Goal: Find specific page/section: Find specific page/section

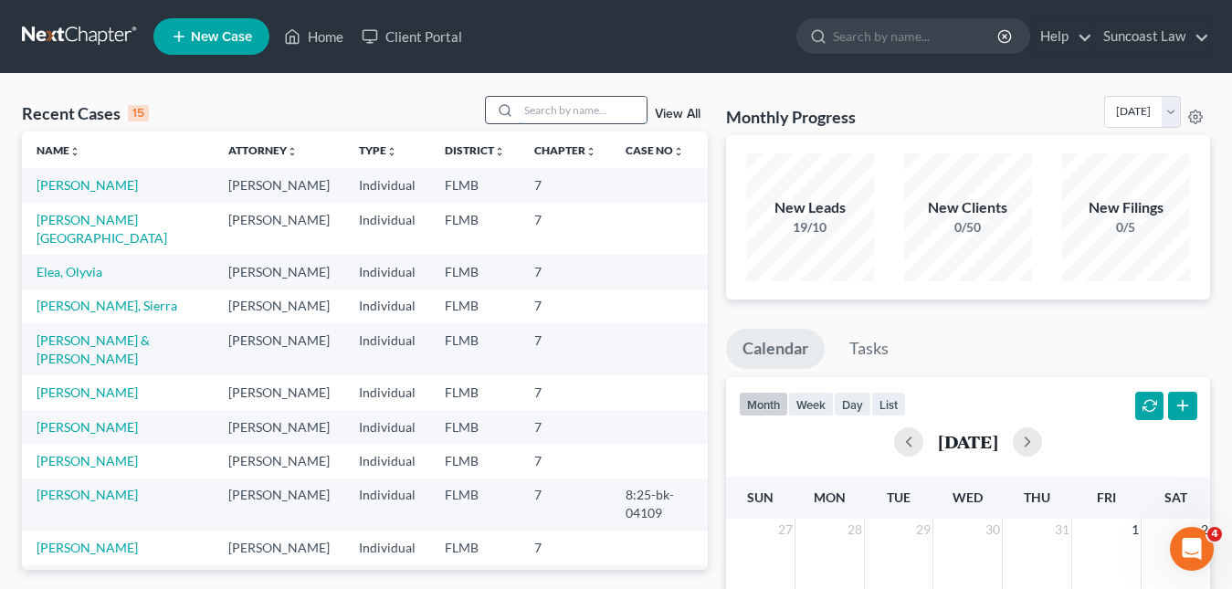
click at [534, 116] on input "search" at bounding box center [583, 110] width 128 height 26
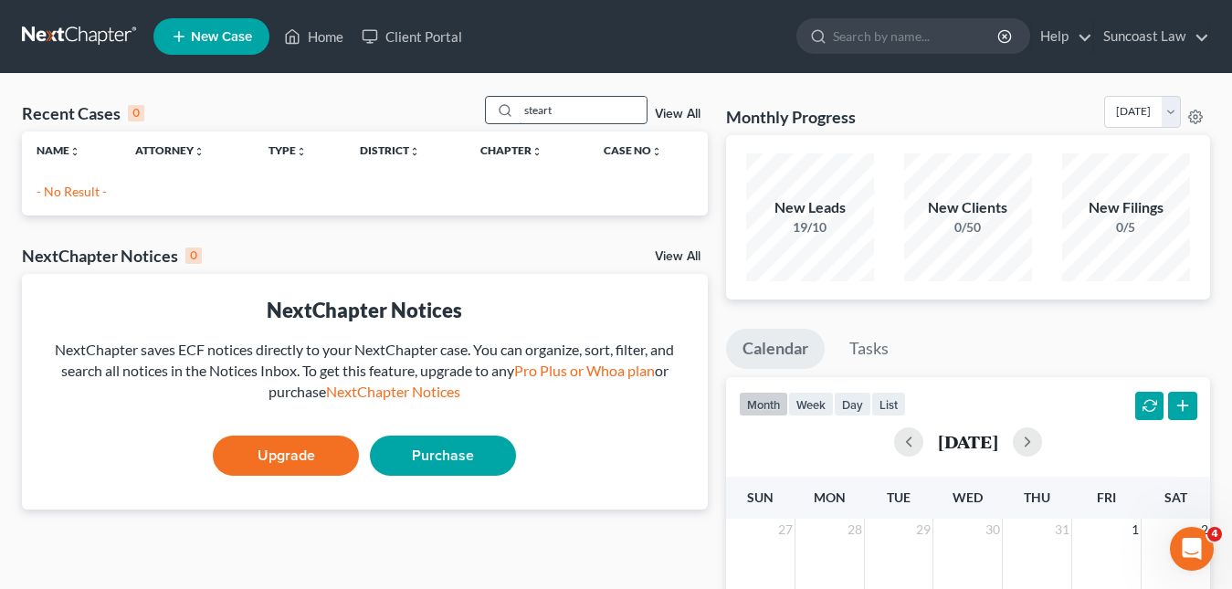
click at [541, 117] on input "steart" at bounding box center [583, 110] width 128 height 26
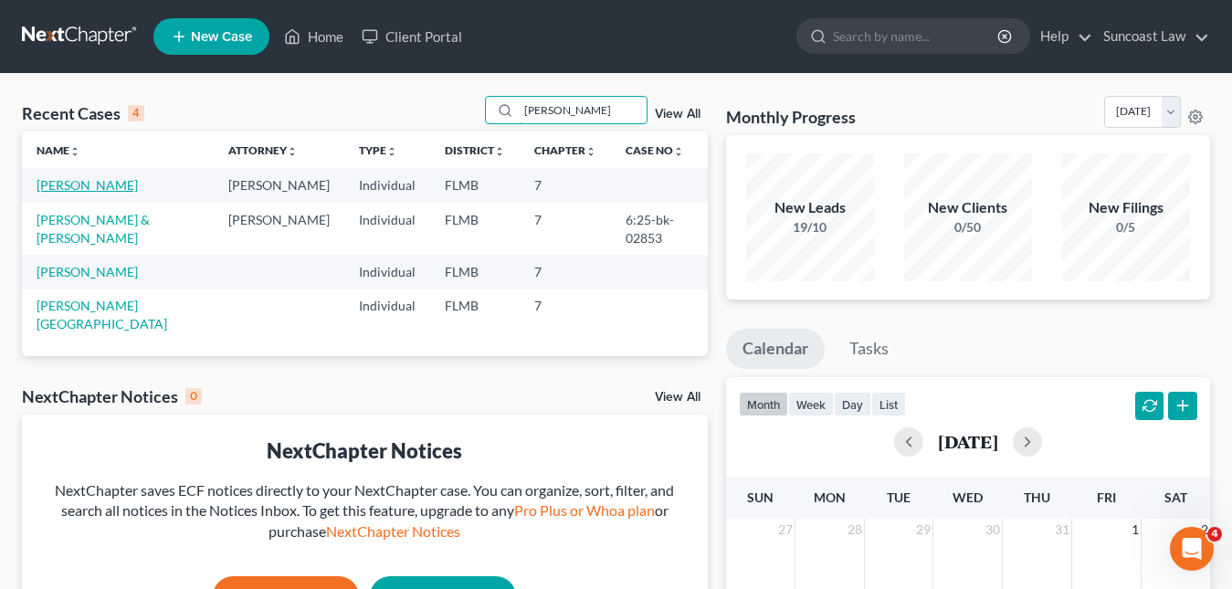
type input "[PERSON_NAME]"
click at [102, 185] on link "[PERSON_NAME]" at bounding box center [87, 185] width 101 height 16
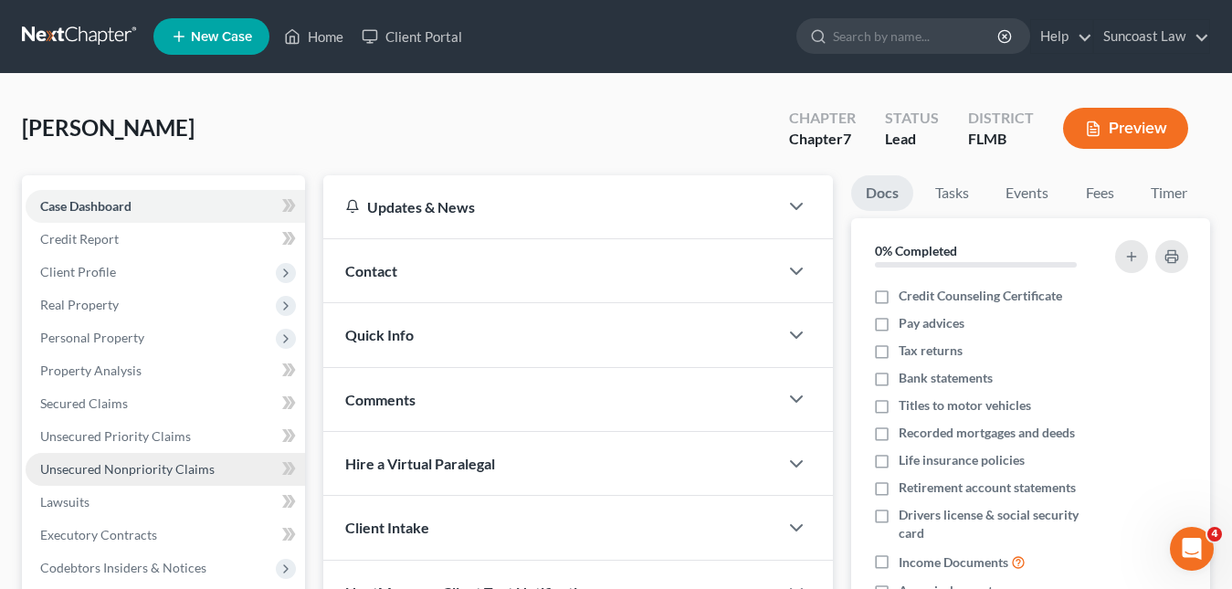
click at [170, 467] on span "Unsecured Nonpriority Claims" at bounding box center [127, 469] width 174 height 16
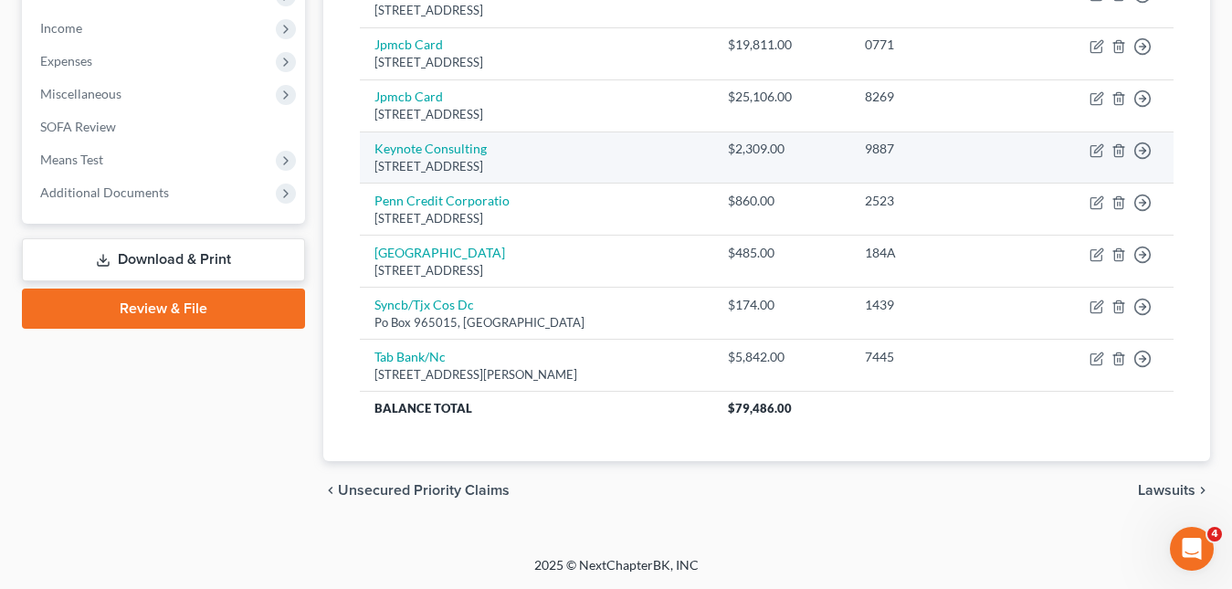
scroll to position [116, 0]
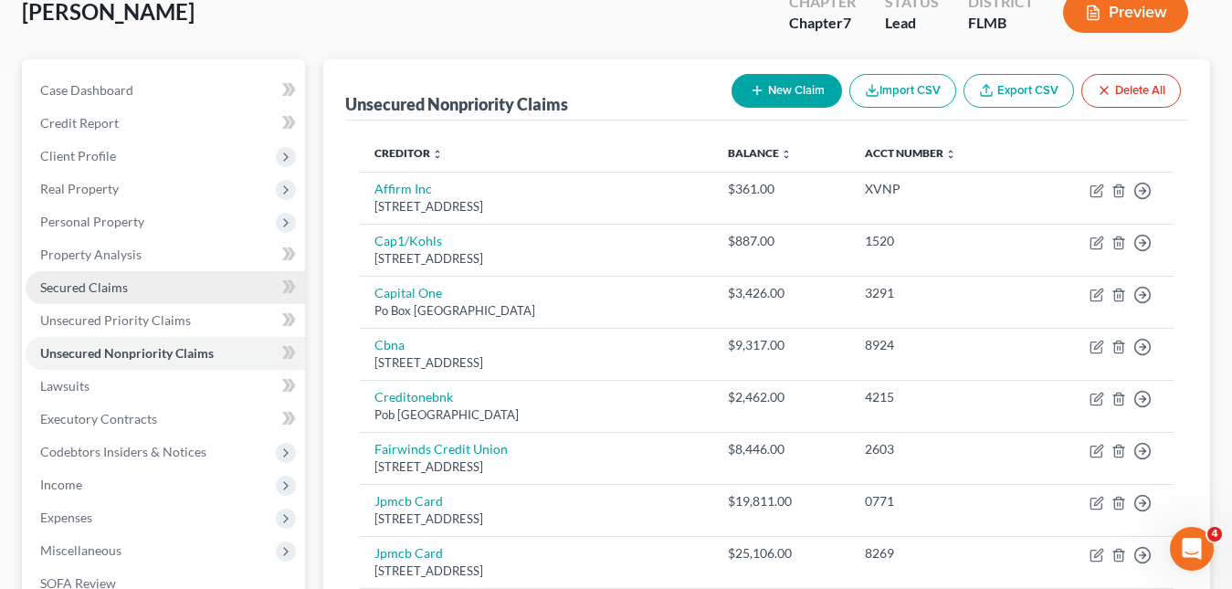
click at [105, 294] on span "Secured Claims" at bounding box center [84, 287] width 88 height 16
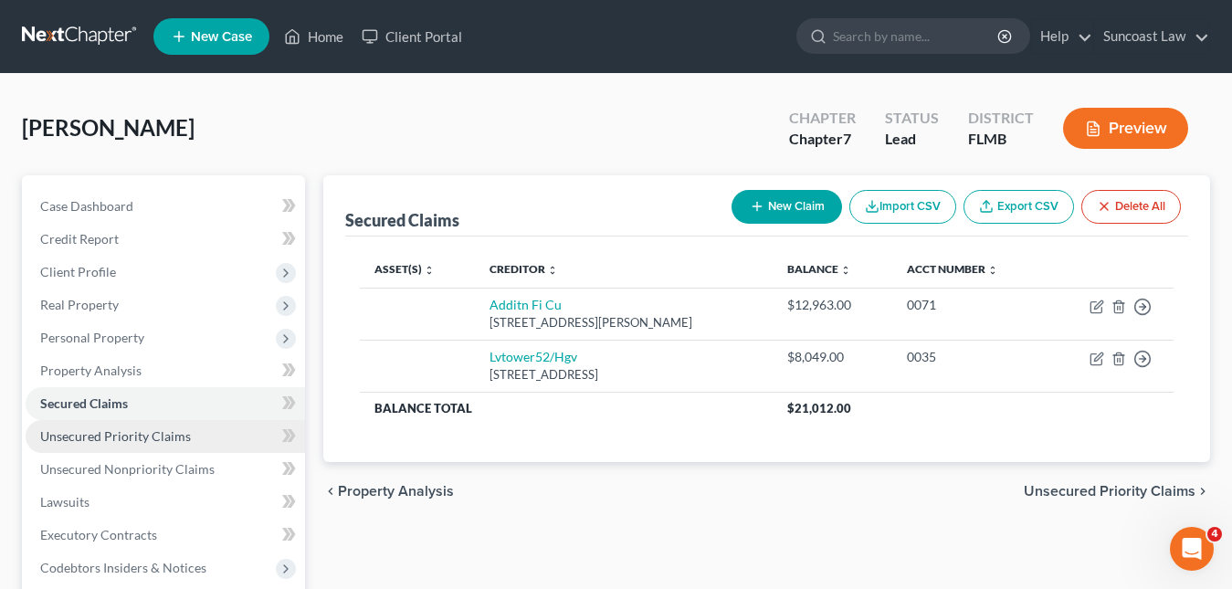
click at [102, 426] on link "Unsecured Priority Claims" at bounding box center [165, 436] width 279 height 33
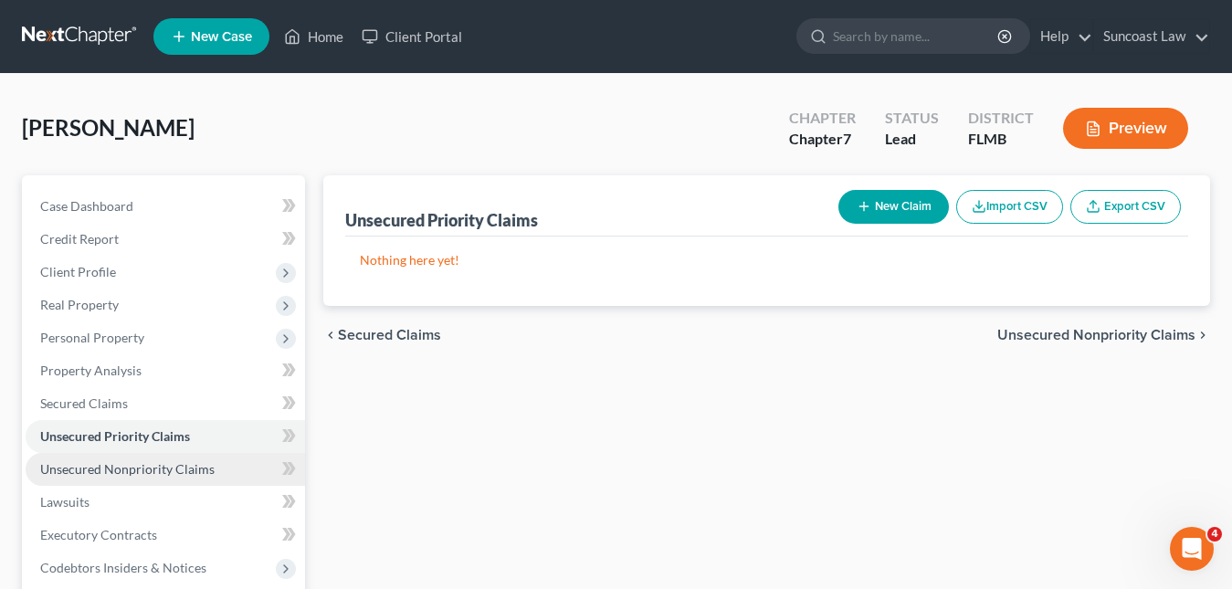
click at [212, 464] on link "Unsecured Nonpriority Claims" at bounding box center [165, 469] width 279 height 33
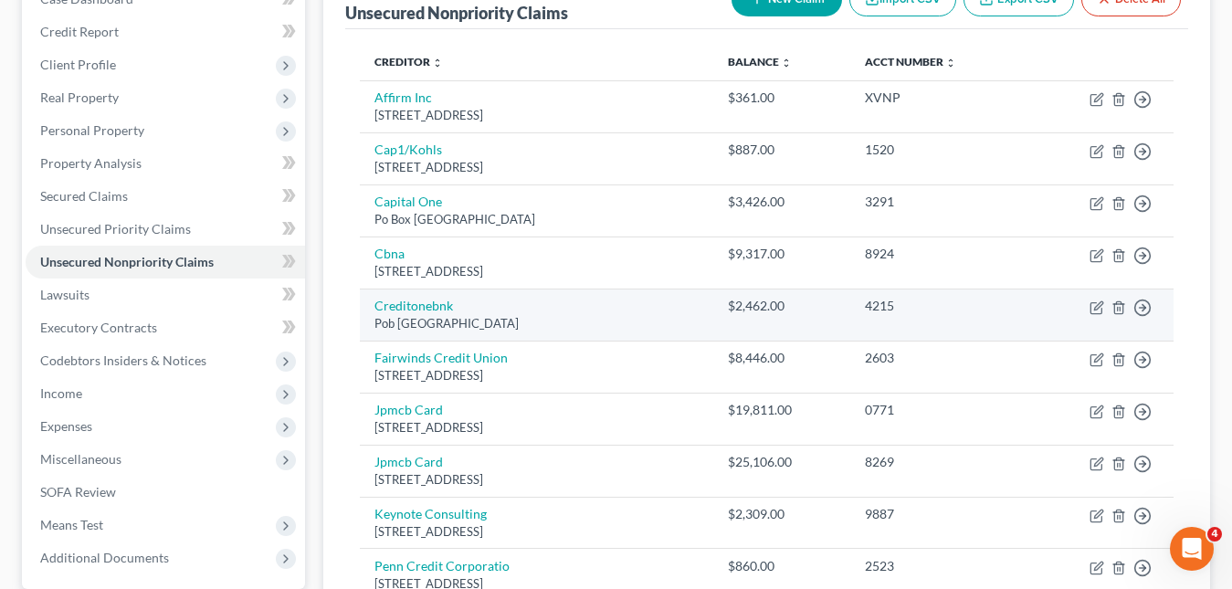
scroll to position [116, 0]
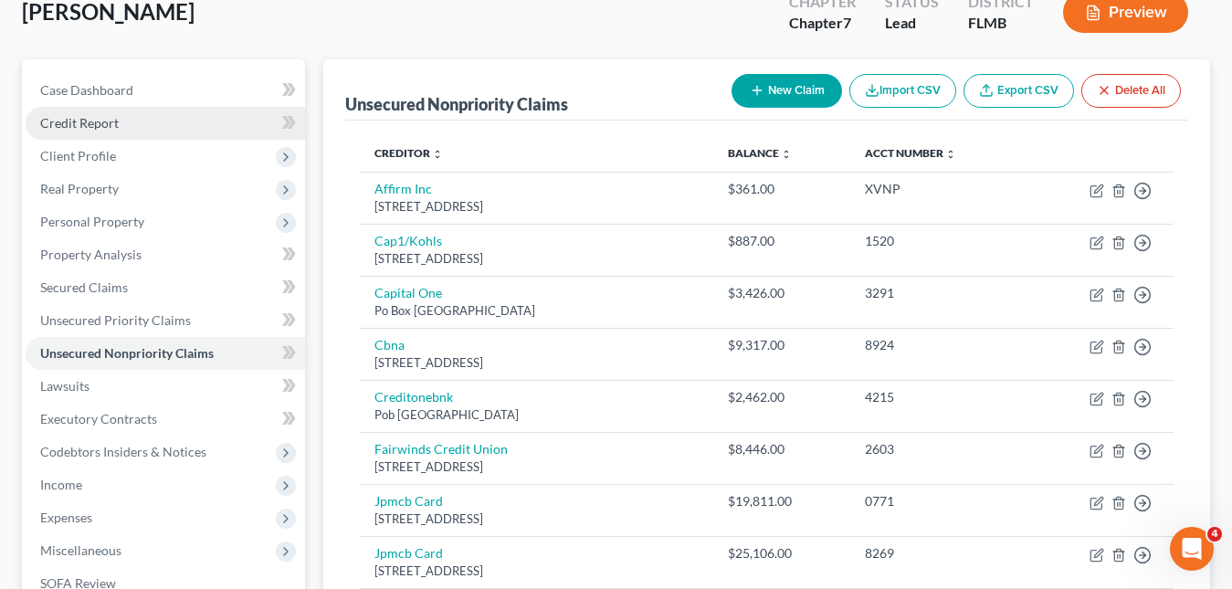
click at [66, 129] on span "Credit Report" at bounding box center [79, 123] width 79 height 16
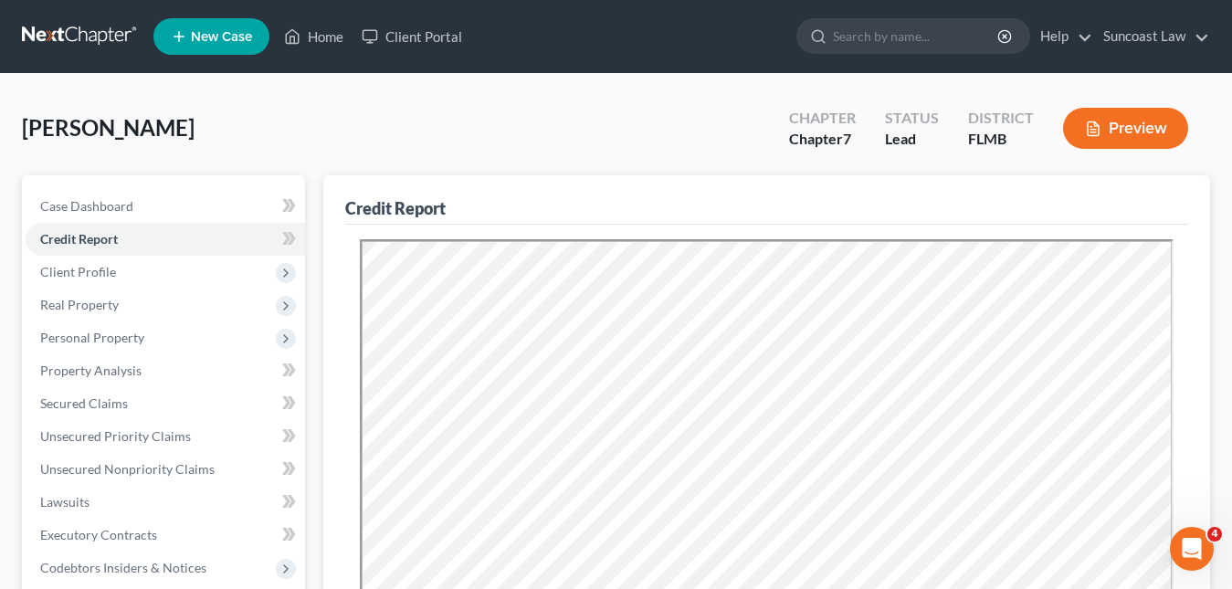
scroll to position [183, 0]
